Goal: Information Seeking & Learning: Learn about a topic

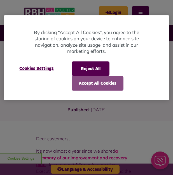
click at [102, 83] on button "Accept All Cookies" at bounding box center [98, 83] width 52 height 15
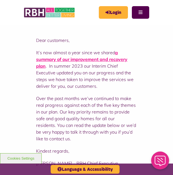
scroll to position [105, 0]
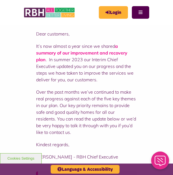
click at [85, 52] on link "a summary of our improvement and recovery plan" at bounding box center [81, 52] width 91 height 19
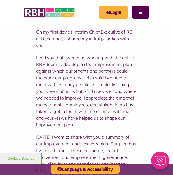
scroll to position [206, 0]
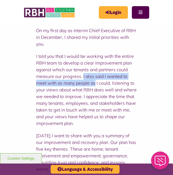
drag, startPoint x: 83, startPoint y: 76, endPoint x: 96, endPoint y: 80, distance: 13.8
click at [96, 80] on p "I told you that I would be working with the entire RBH team to develop a clear …" at bounding box center [86, 90] width 101 height 74
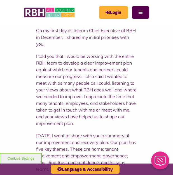
click at [90, 96] on p "I told you that I would be working with the entire RBH team to develop a clear …" at bounding box center [86, 90] width 101 height 74
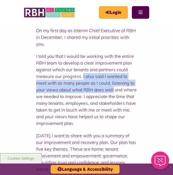
drag, startPoint x: 82, startPoint y: 77, endPoint x: 114, endPoint y: 89, distance: 33.9
click at [114, 89] on p "I told you that I would be working with the entire RBH team to develop a clear …" at bounding box center [86, 90] width 101 height 74
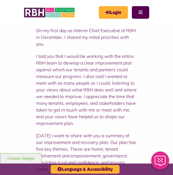
click at [111, 108] on p "I told you that I would be working with the entire RBH team to develop a clear …" at bounding box center [86, 90] width 101 height 74
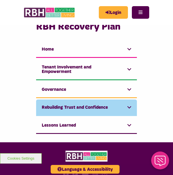
scroll to position [479, 0]
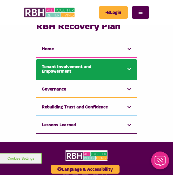
click at [91, 80] on link "Tenant Involvement and Empowerment" at bounding box center [86, 69] width 101 height 21
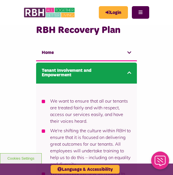
scroll to position [464, 0]
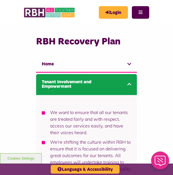
click at [114, 95] on link "Tenant Involvement and Empowerment" at bounding box center [86, 84] width 101 height 21
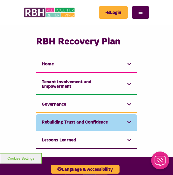
scroll to position [479, 0]
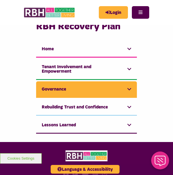
click at [111, 98] on link "Governance" at bounding box center [86, 89] width 101 height 16
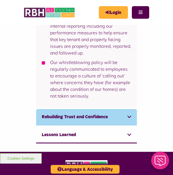
scroll to position [612, 0]
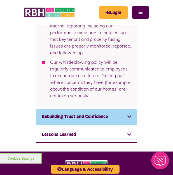
click at [86, 125] on link "Rebuilding Trust and Confidence" at bounding box center [86, 117] width 101 height 16
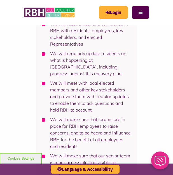
scroll to position [589, 0]
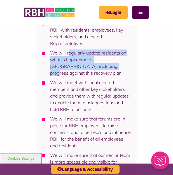
drag, startPoint x: 68, startPoint y: 60, endPoint x: 87, endPoint y: 71, distance: 21.9
click at [87, 71] on li "We will regularly update residents on what is happening at RBH, including progr…" at bounding box center [86, 62] width 89 height 27
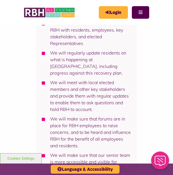
click at [93, 71] on li "We will regularly update residents on what is happening at RBH, including progr…" at bounding box center [86, 62] width 89 height 27
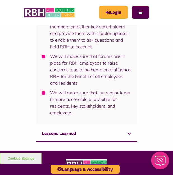
scroll to position [653, 0]
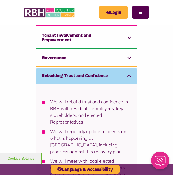
click at [100, 81] on link "Rebuilding Trust and Confidence" at bounding box center [86, 76] width 101 height 16
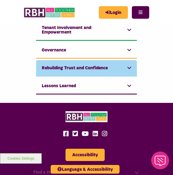
scroll to position [525, 0]
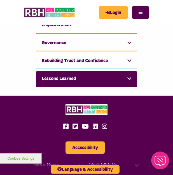
click at [99, 84] on link "Lessons Learned" at bounding box center [86, 79] width 101 height 16
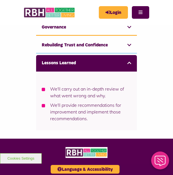
scroll to position [541, 0]
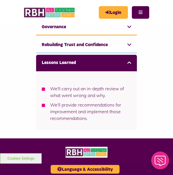
click at [88, 71] on link "Lessons Learned" at bounding box center [86, 63] width 101 height 16
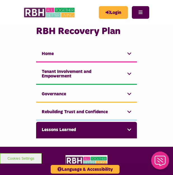
scroll to position [474, 0]
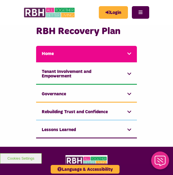
click at [89, 62] on link "Home" at bounding box center [86, 54] width 101 height 16
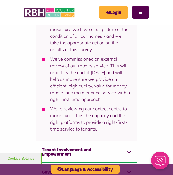
scroll to position [599, 0]
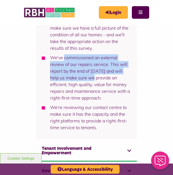
drag, startPoint x: 65, startPoint y: 64, endPoint x: 92, endPoint y: 81, distance: 32.3
click at [92, 82] on li "We've commissioned an external review of our repairs service. This will report …" at bounding box center [86, 77] width 89 height 47
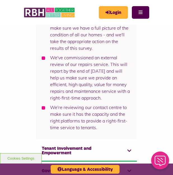
click at [95, 87] on li "We've commissioned an external review of our repairs service. This will report …" at bounding box center [86, 77] width 89 height 47
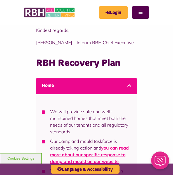
scroll to position [426, 0]
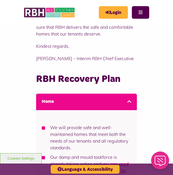
click at [88, 108] on link "Home" at bounding box center [86, 102] width 101 height 16
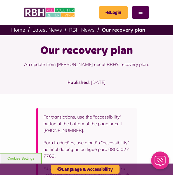
scroll to position [0, 0]
